Goal: Information Seeking & Learning: Stay updated

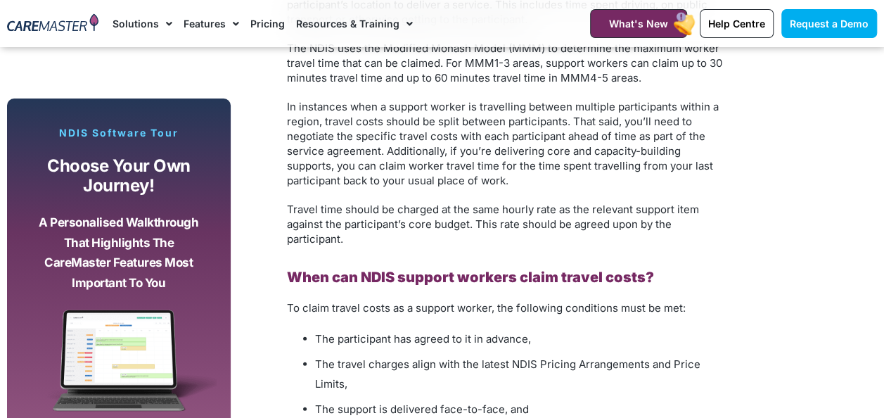
scroll to position [1745, 0]
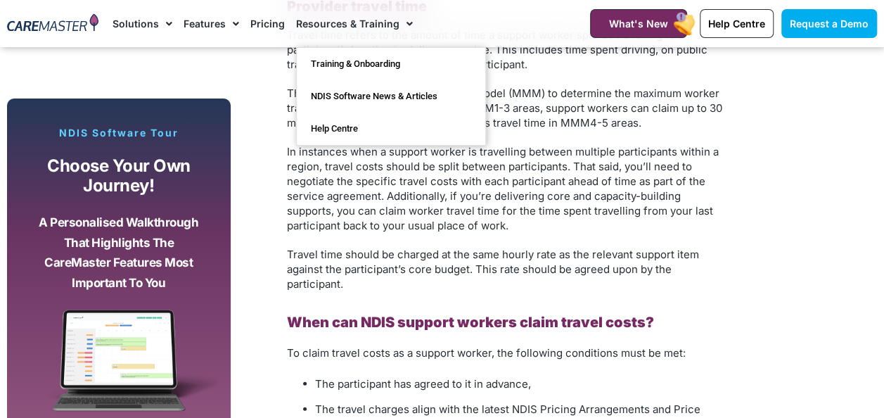
click at [405, 21] on span "Menu" at bounding box center [405, 24] width 13 height 24
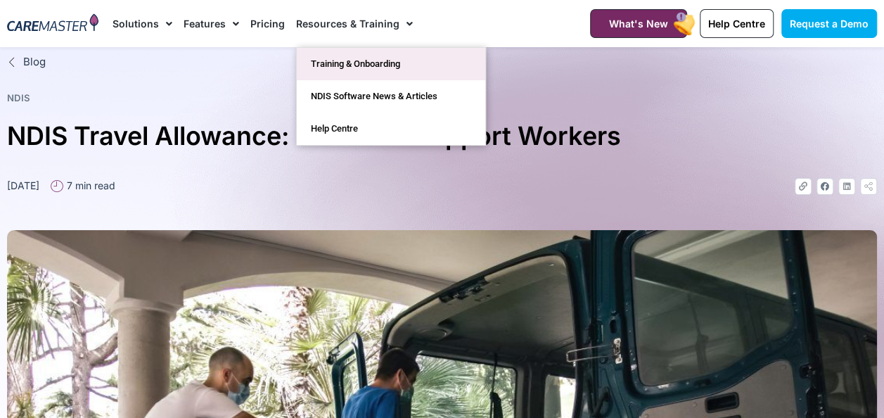
click at [373, 66] on link "Training & Onboarding" at bounding box center [391, 64] width 188 height 32
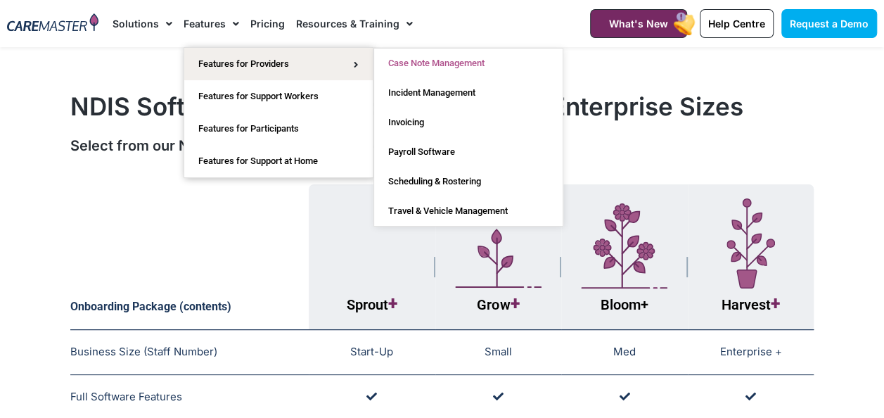
click at [399, 69] on link "Case Note Management" at bounding box center [468, 64] width 188 height 30
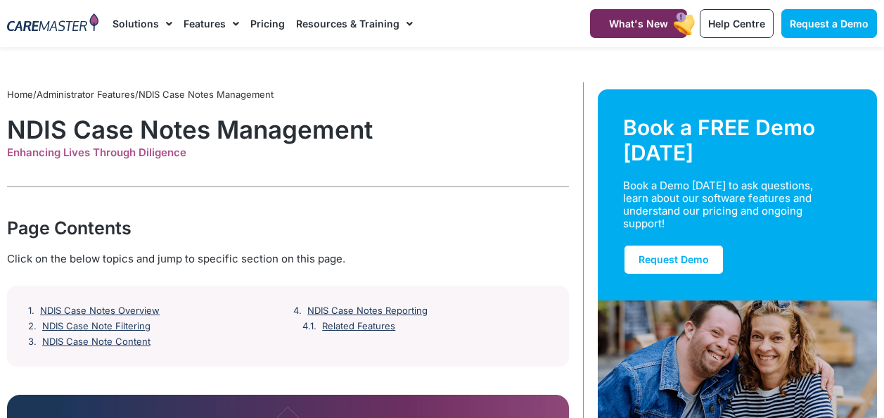
click at [231, 22] on span "Menu" at bounding box center [232, 24] width 13 height 24
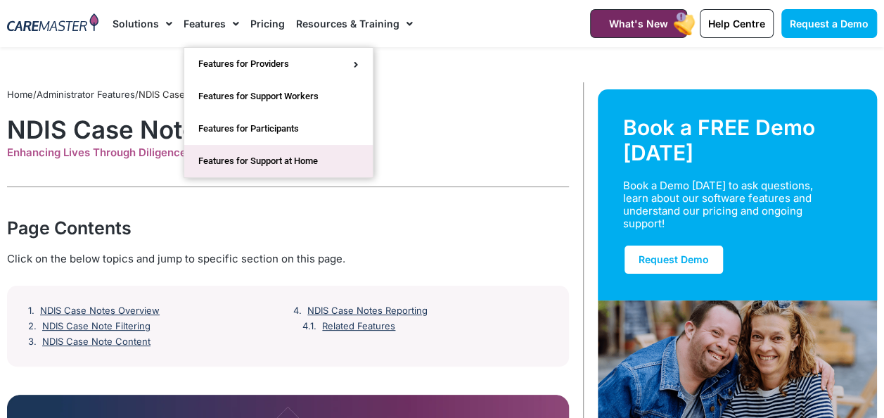
click at [287, 160] on link "Features for Support at Home" at bounding box center [278, 161] width 188 height 32
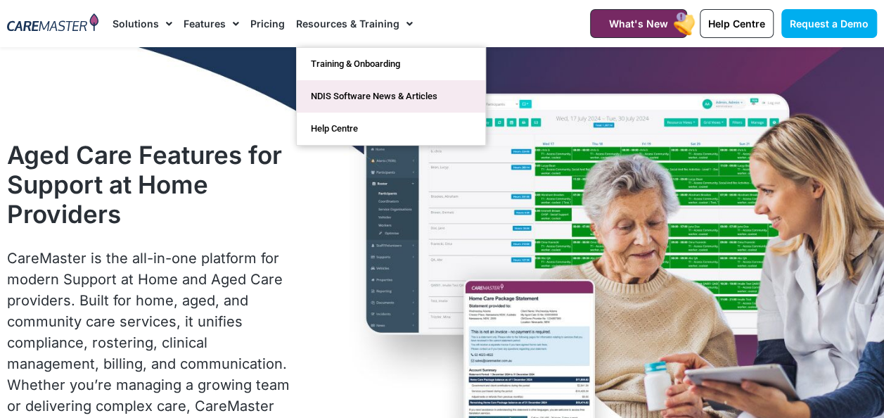
click at [342, 101] on link "NDIS Software News & Articles" at bounding box center [391, 96] width 188 height 32
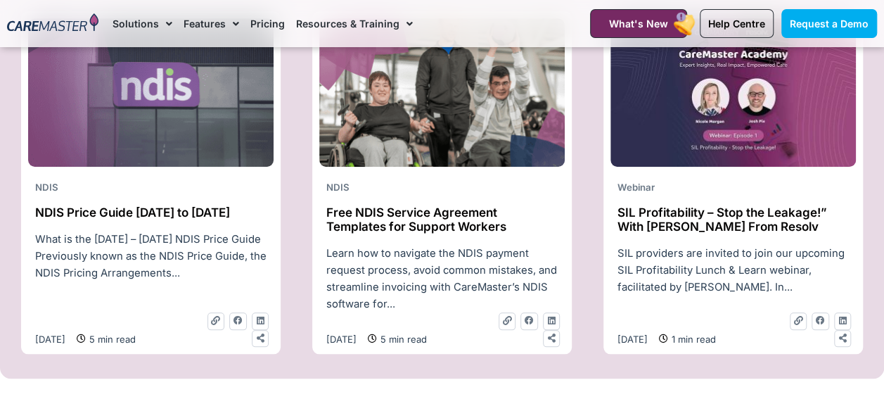
scroll to position [659, 0]
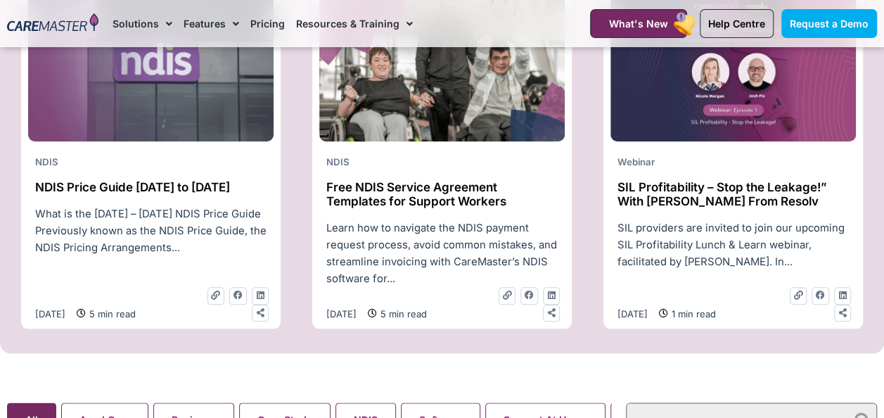
click at [391, 201] on h2 "Free NDIS Service Agreement Templates for Support Workers" at bounding box center [441, 194] width 231 height 29
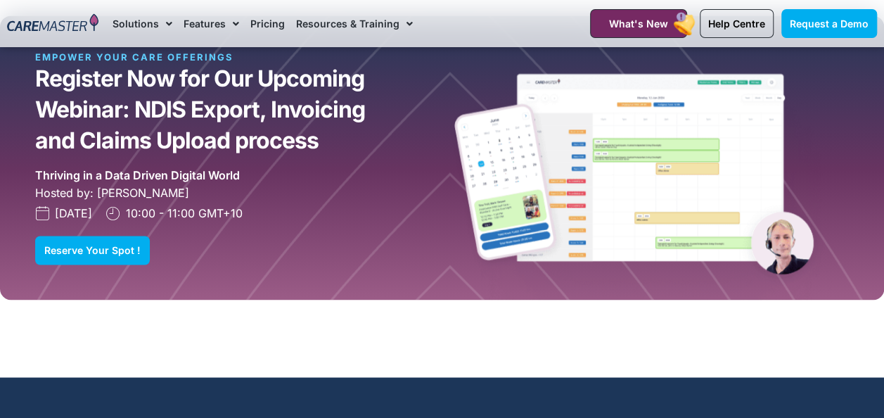
scroll to position [3726, 0]
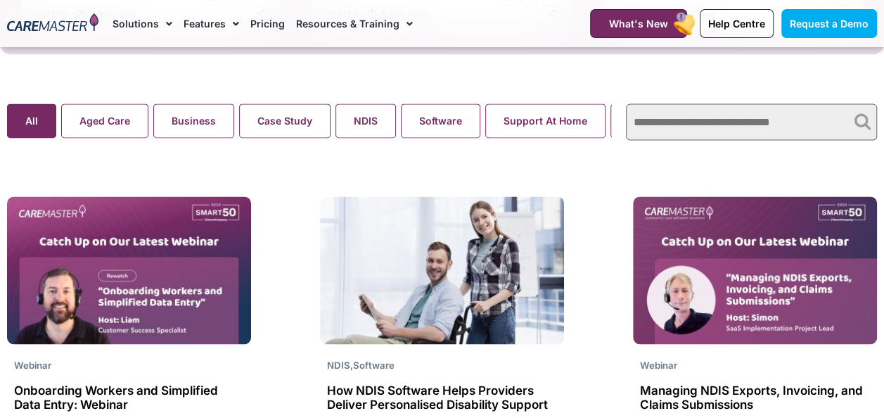
scroll to position [901, 0]
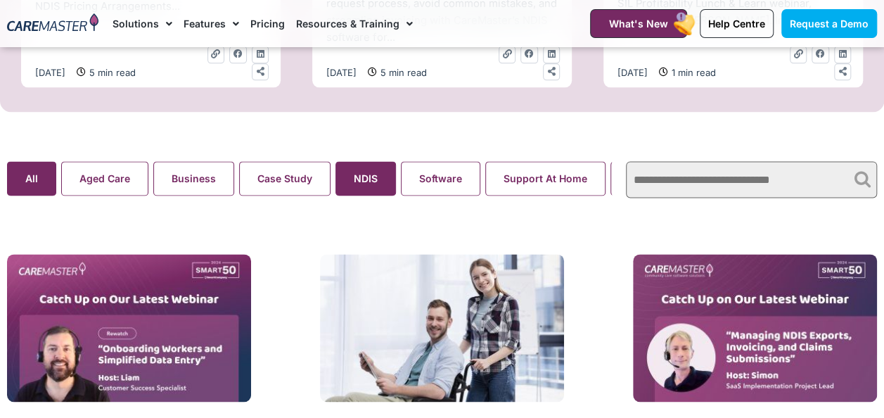
click at [356, 194] on button "NDIS" at bounding box center [365, 178] width 60 height 34
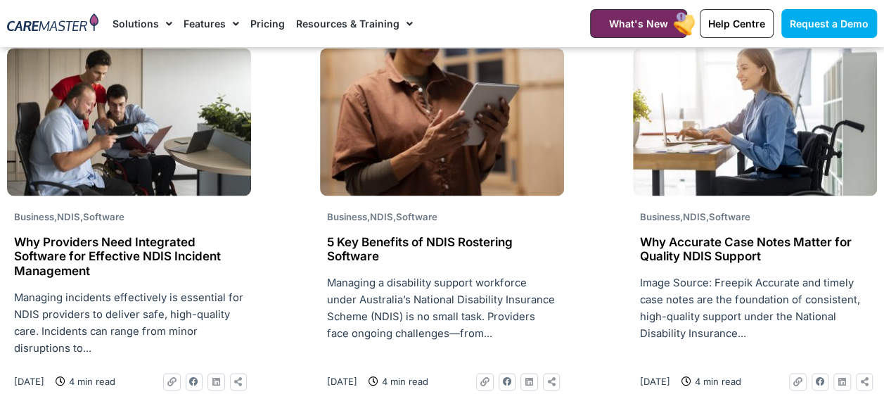
scroll to position [1111, 0]
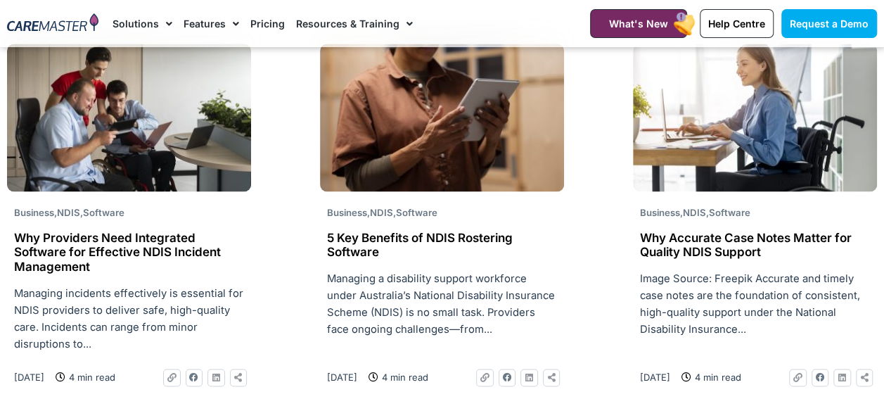
click at [684, 240] on h2 "Why Accurate Case Notes Matter for Quality NDIS Support" at bounding box center [755, 244] width 230 height 29
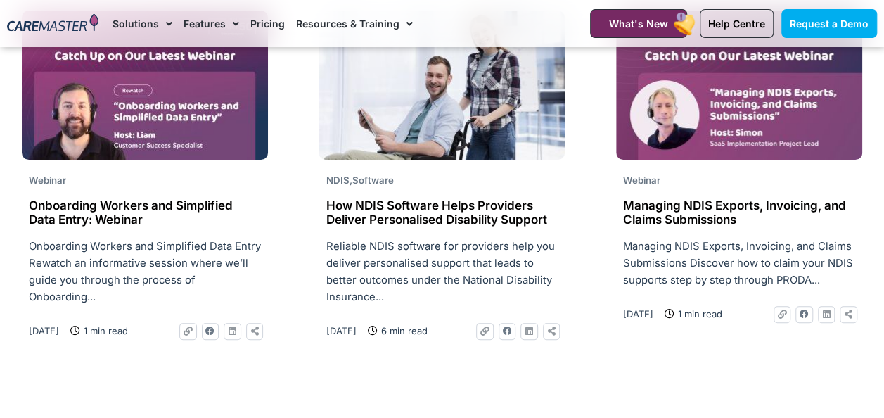
scroll to position [2885, 0]
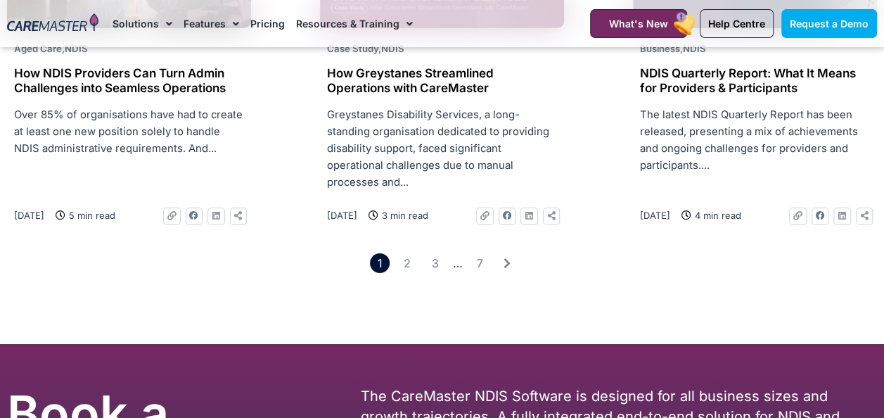
scroll to position [2375, 0]
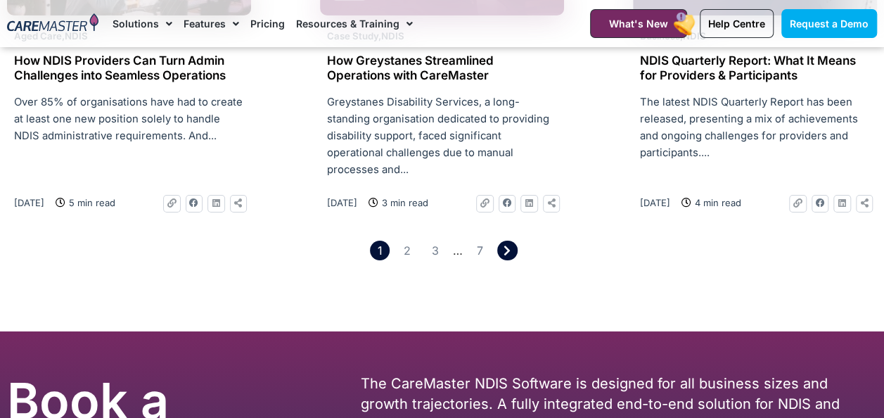
click at [507, 245] on icon "Pagination" at bounding box center [506, 250] width 7 height 11
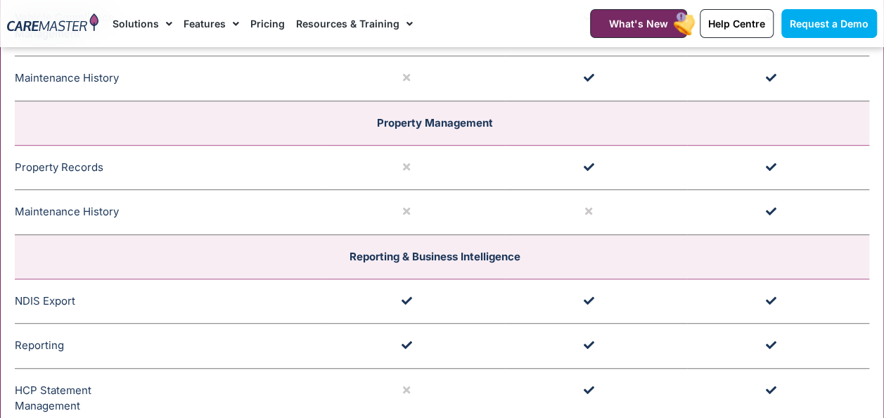
scroll to position [3103, 0]
